Goal: Task Accomplishment & Management: Use online tool/utility

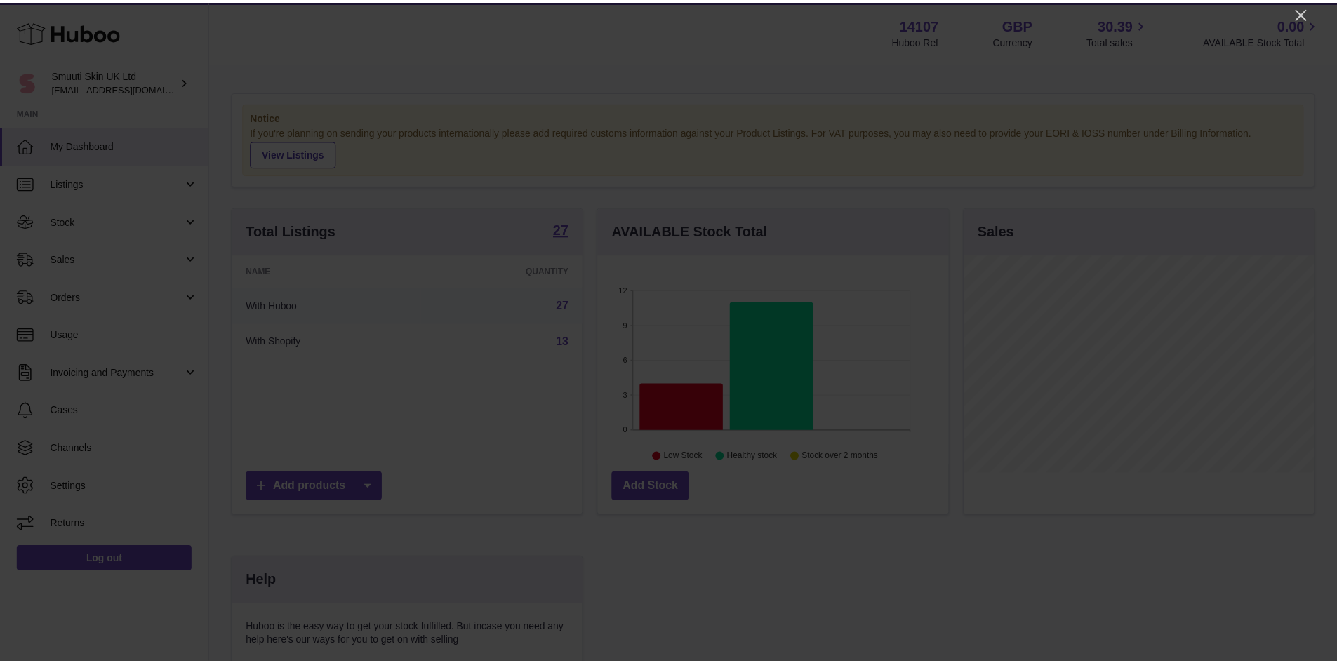
scroll to position [219, 354]
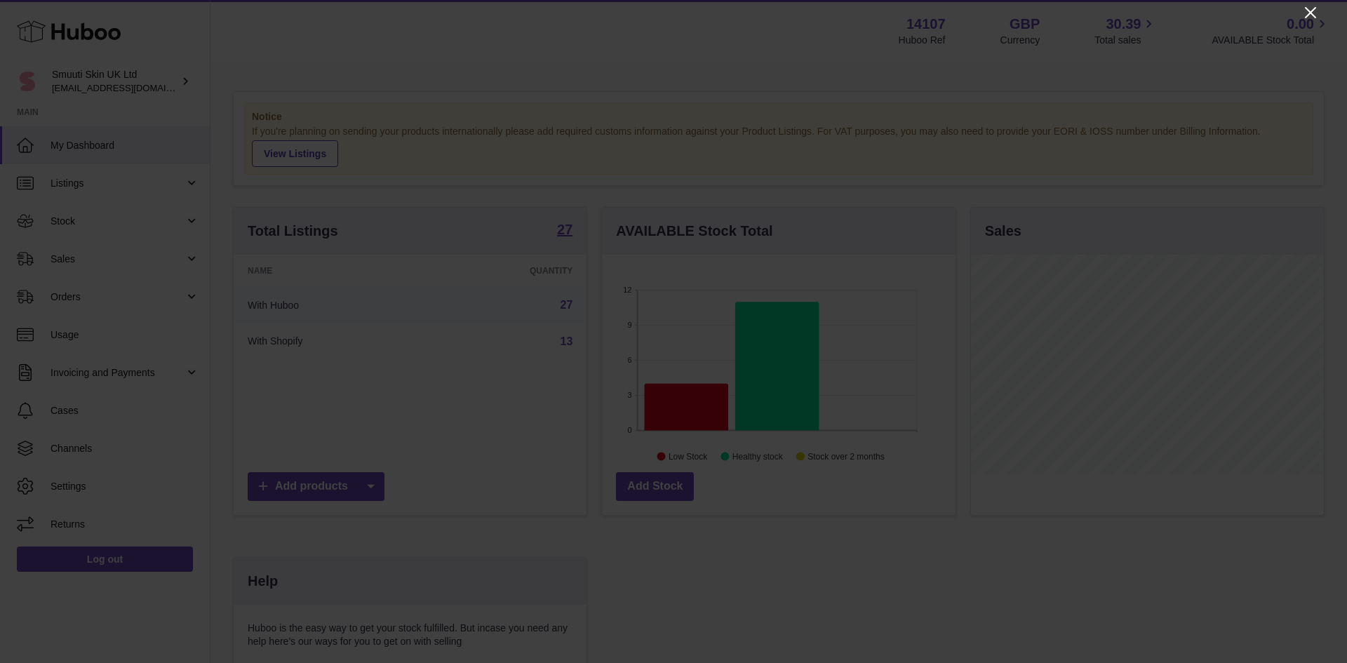
click at [1307, 15] on icon "Close" at bounding box center [1310, 12] width 17 height 17
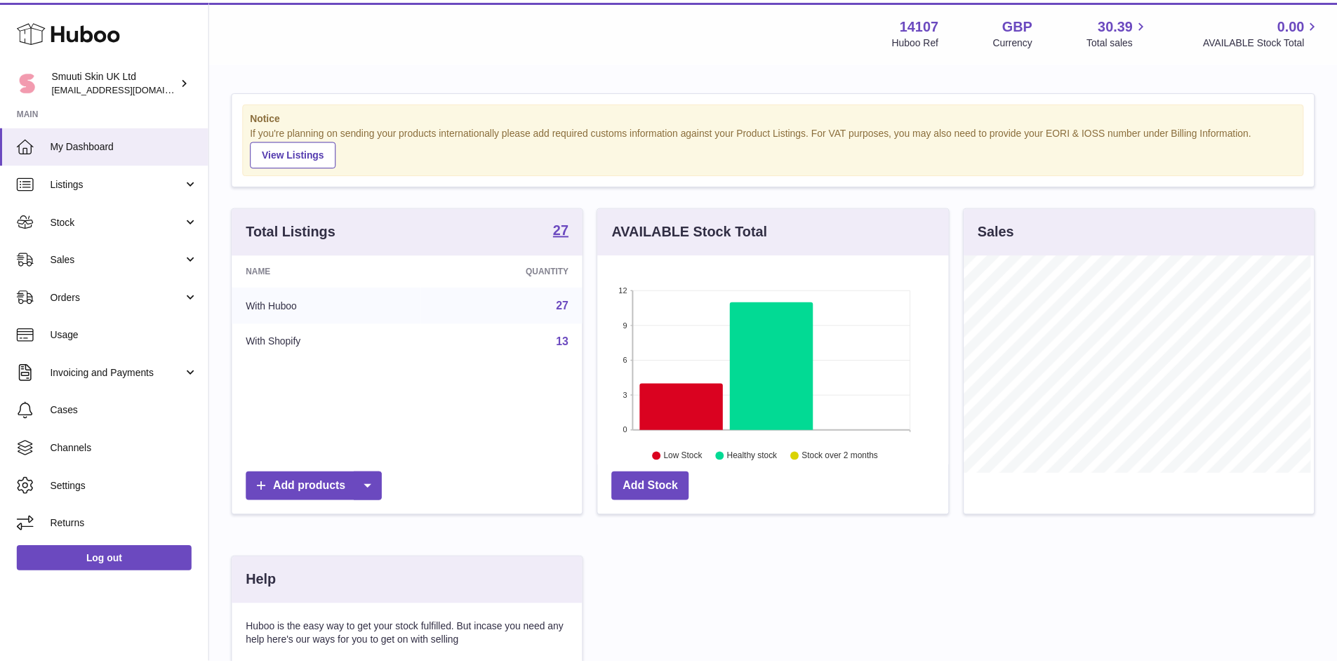
scroll to position [701401, 701271]
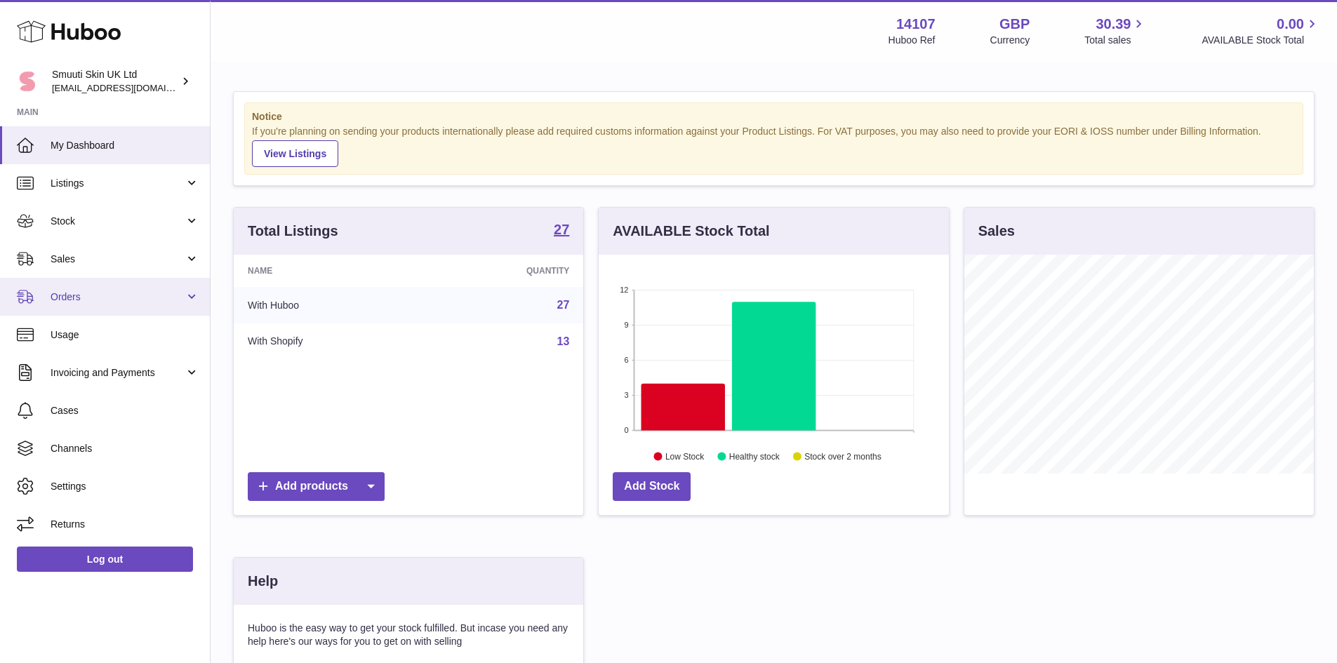
drag, startPoint x: 109, startPoint y: 289, endPoint x: 126, endPoint y: 302, distance: 20.5
click at [110, 290] on link "Orders" at bounding box center [105, 297] width 210 height 38
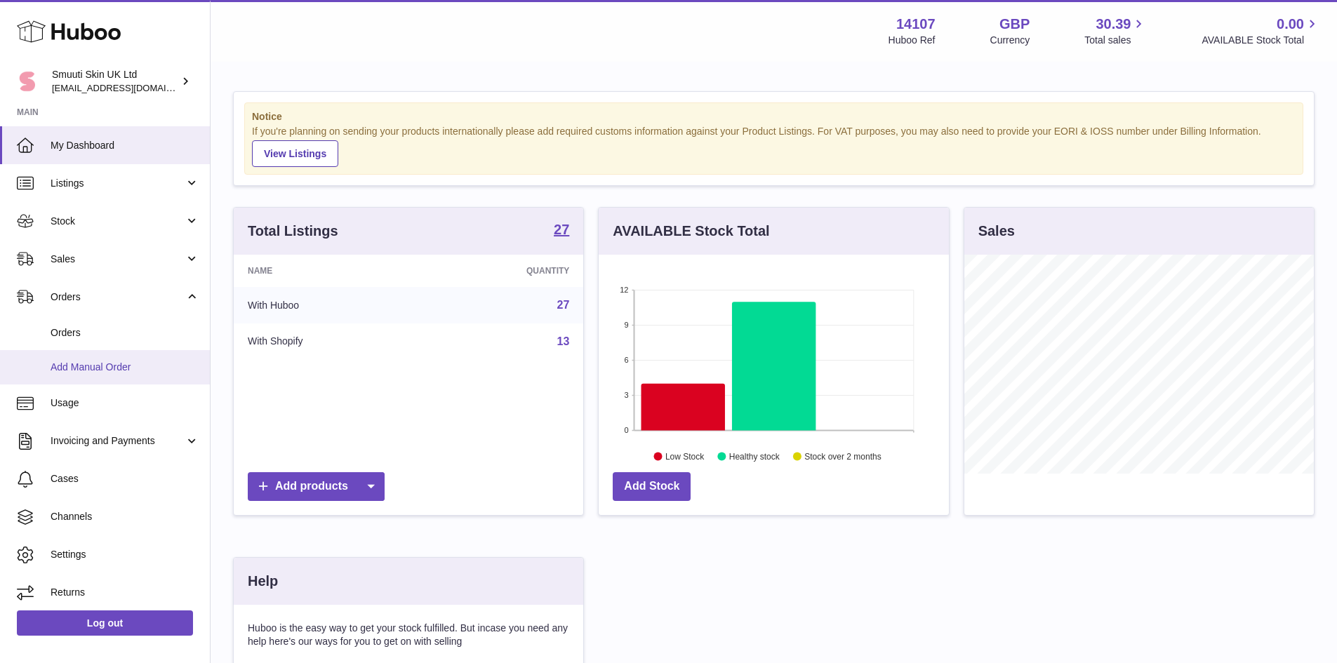
click at [147, 368] on span "Add Manual Order" at bounding box center [125, 367] width 149 height 13
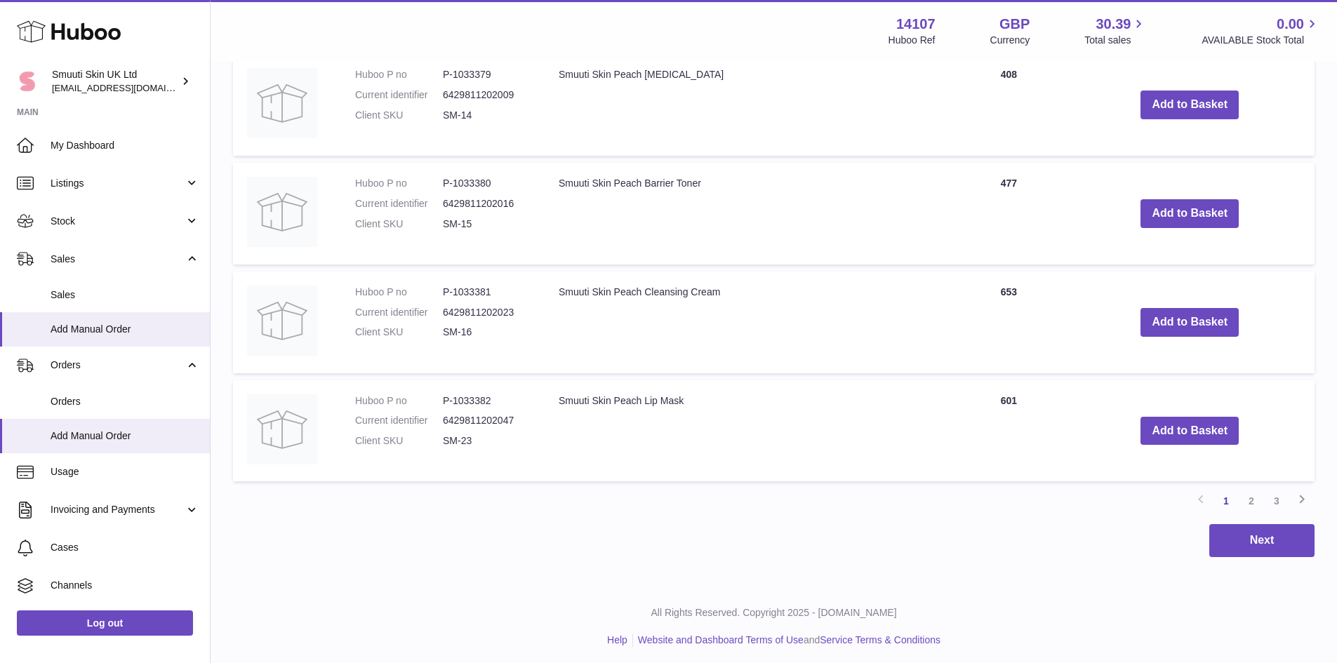
scroll to position [1193, 0]
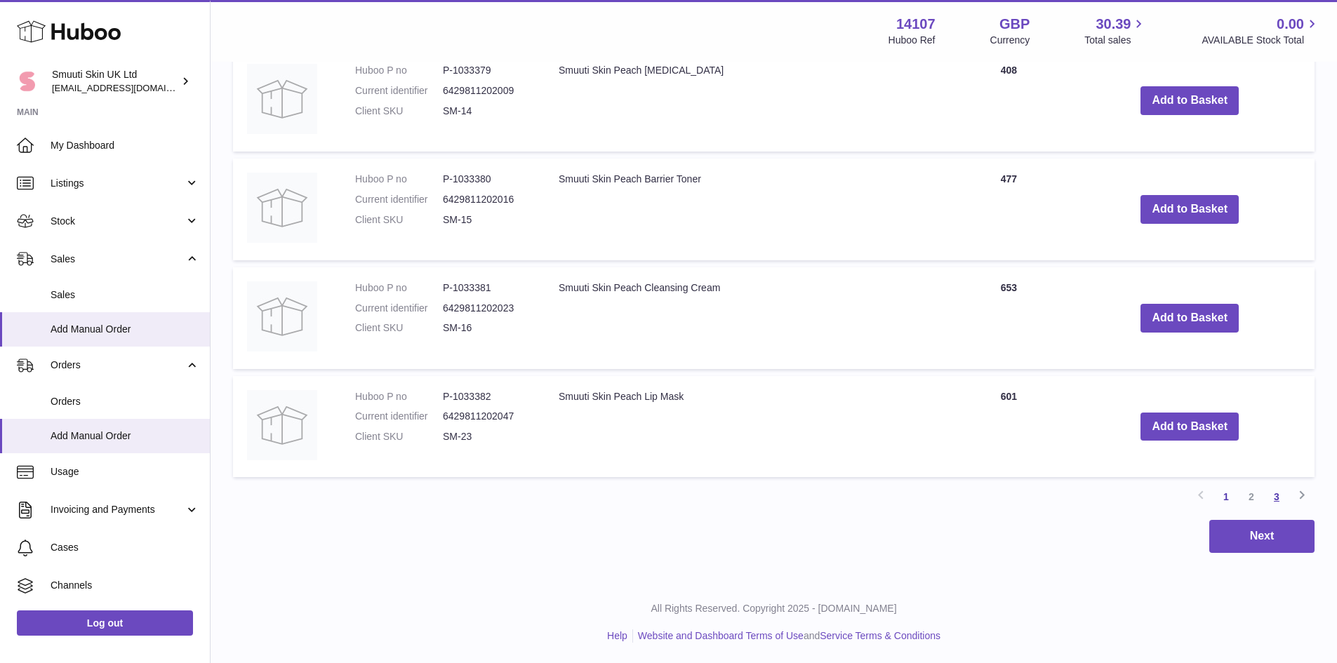
click at [1276, 500] on link "3" at bounding box center [1276, 496] width 25 height 25
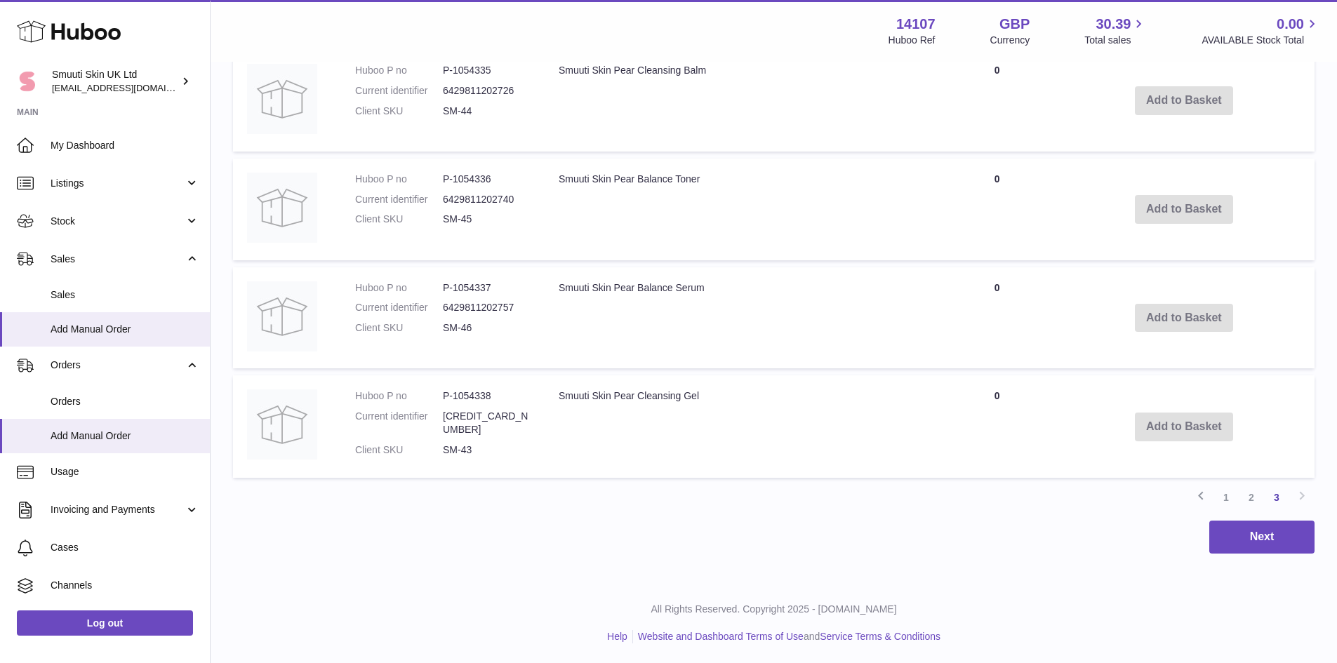
scroll to position [976, 0]
